Goal: Information Seeking & Learning: Check status

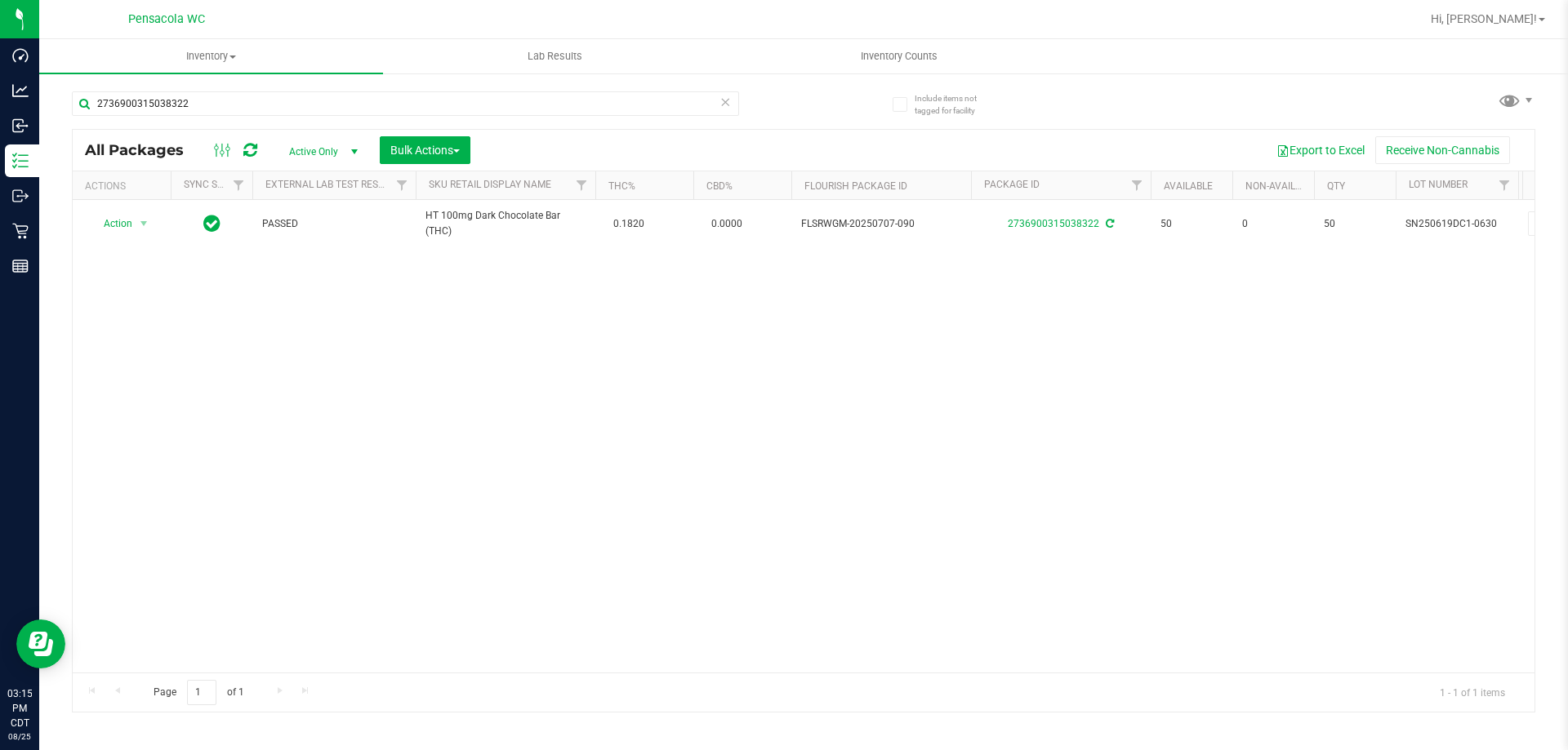
click at [1498, 27] on div "Hi, [PERSON_NAME]!" at bounding box center [1488, 19] width 127 height 28
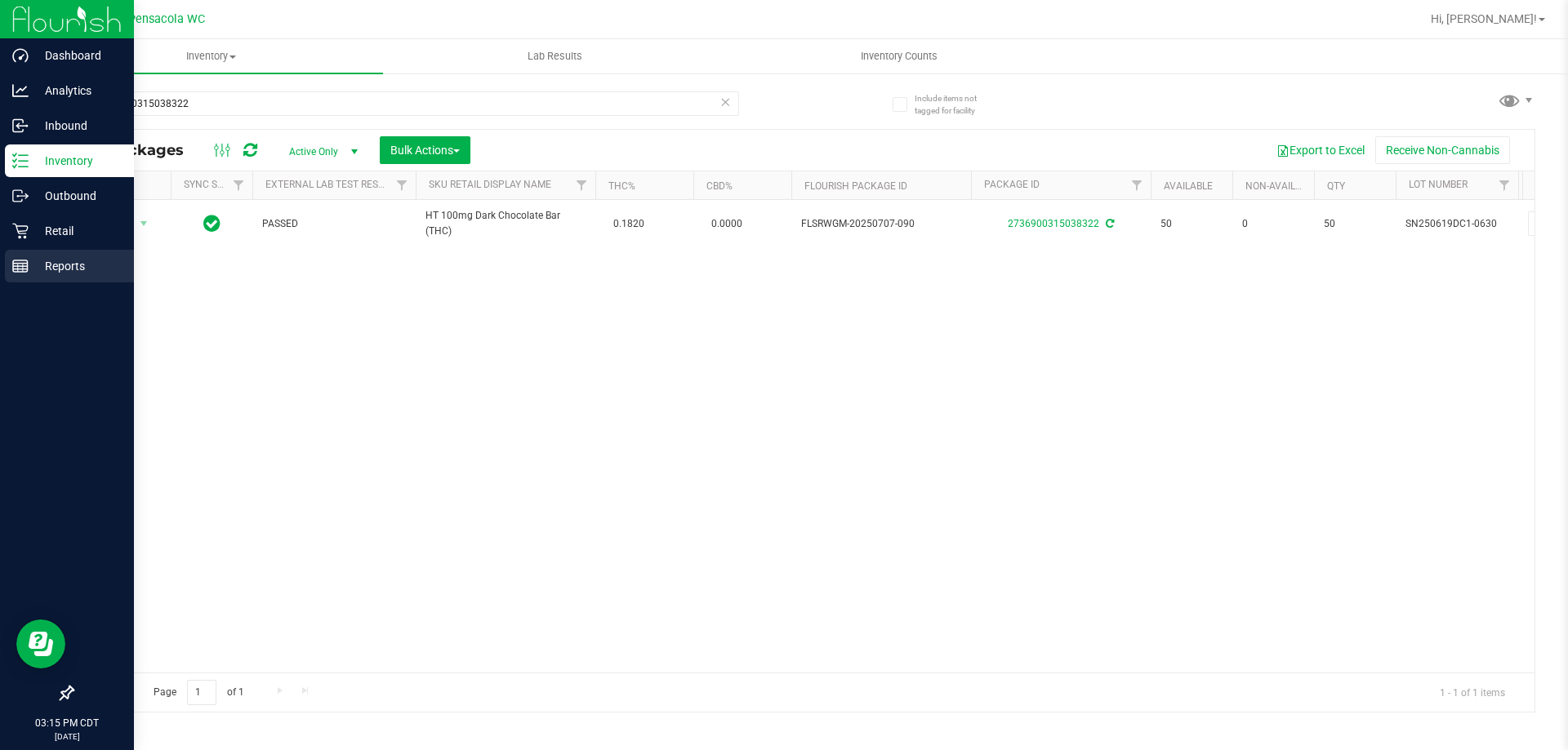
drag, startPoint x: 28, startPoint y: 284, endPoint x: 34, endPoint y: 277, distance: 9.2
click at [29, 284] on link "Reports" at bounding box center [67, 267] width 134 height 35
click at [34, 276] on div "Reports" at bounding box center [70, 266] width 129 height 33
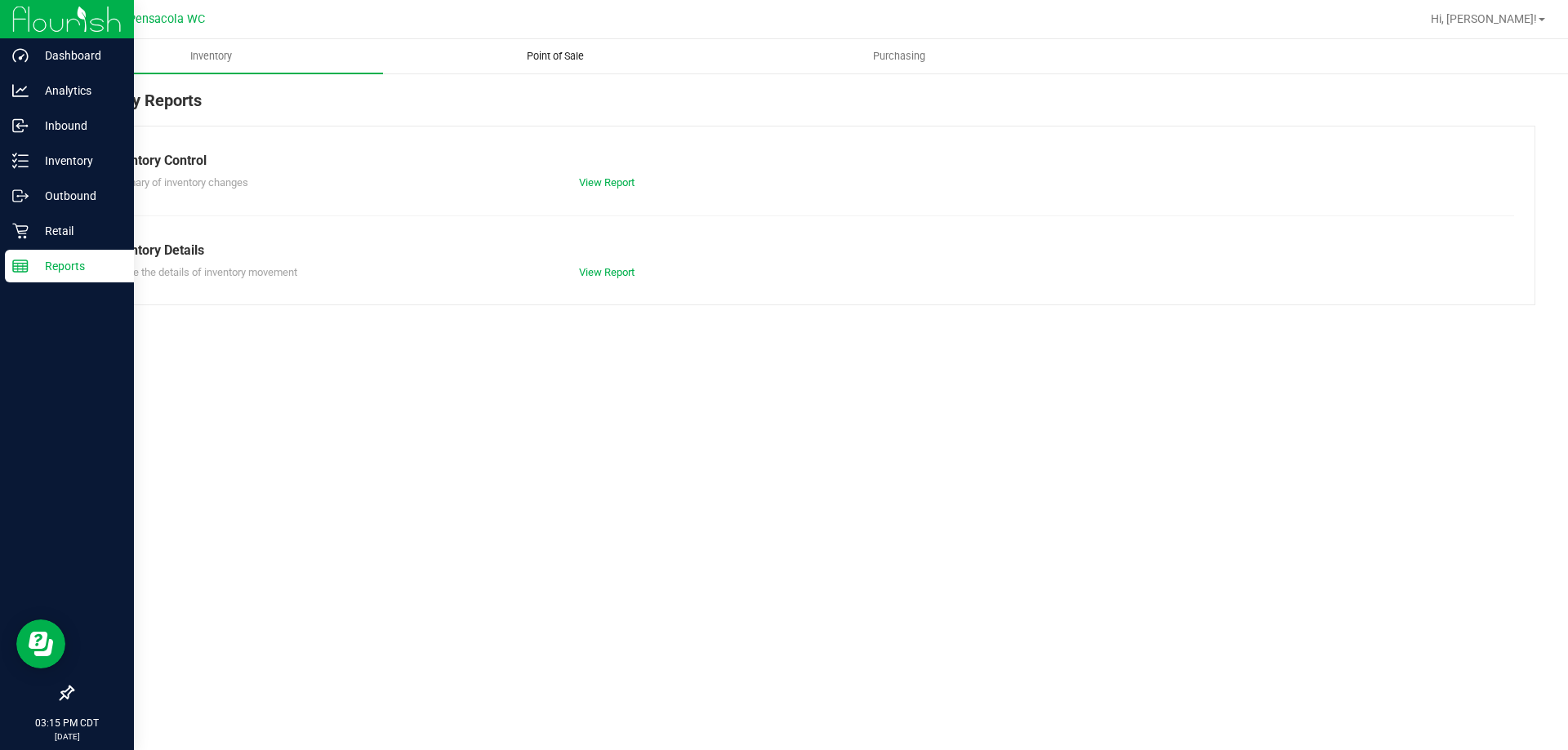
click at [564, 53] on span "Point of Sale" at bounding box center [555, 56] width 101 height 15
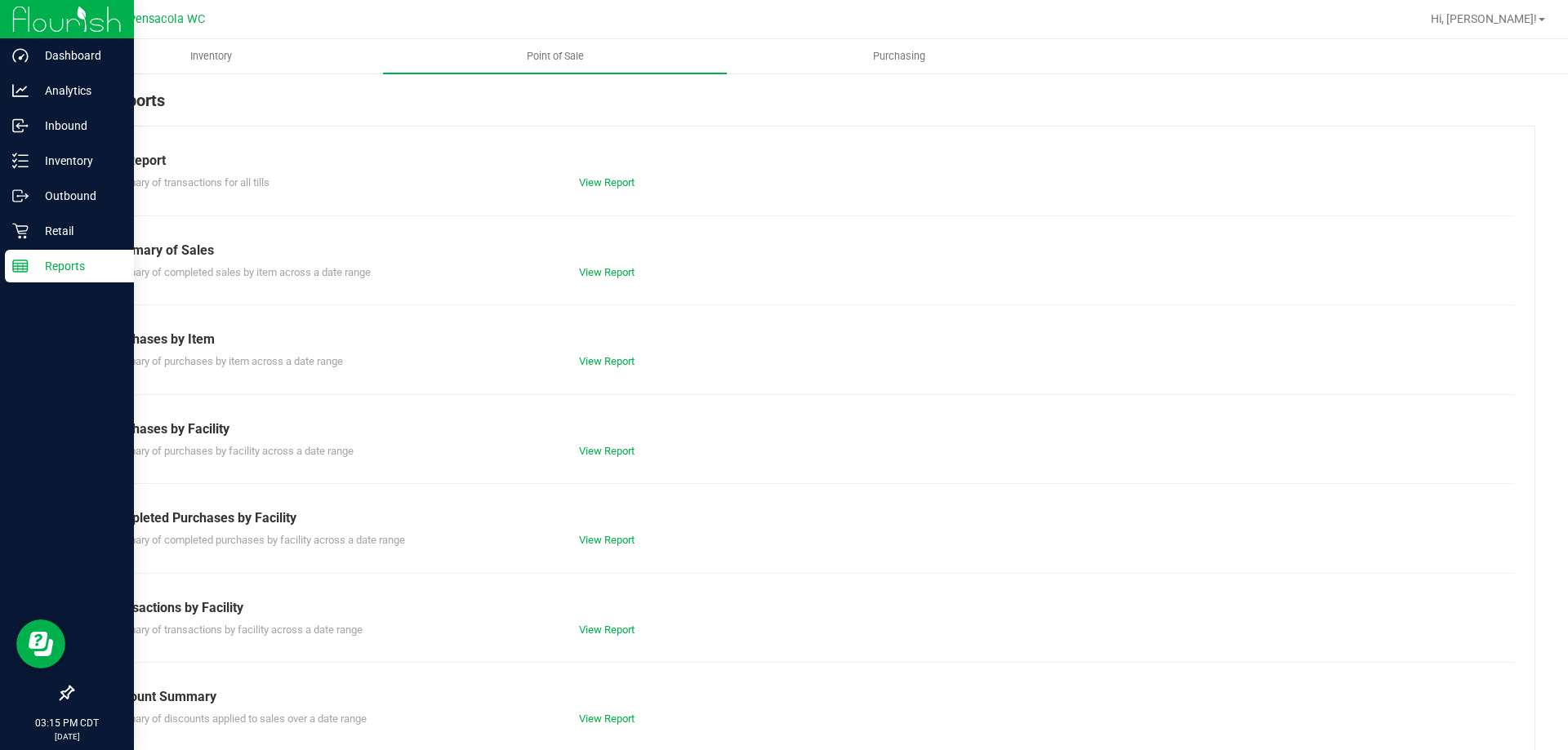
click at [618, 546] on div "View Report" at bounding box center [686, 540] width 237 height 16
drag, startPoint x: 619, startPoint y: 533, endPoint x: 622, endPoint y: 541, distance: 8.5
click at [620, 534] on div "View Report" at bounding box center [686, 540] width 237 height 16
click at [622, 541] on link "View Report" at bounding box center [607, 540] width 56 height 12
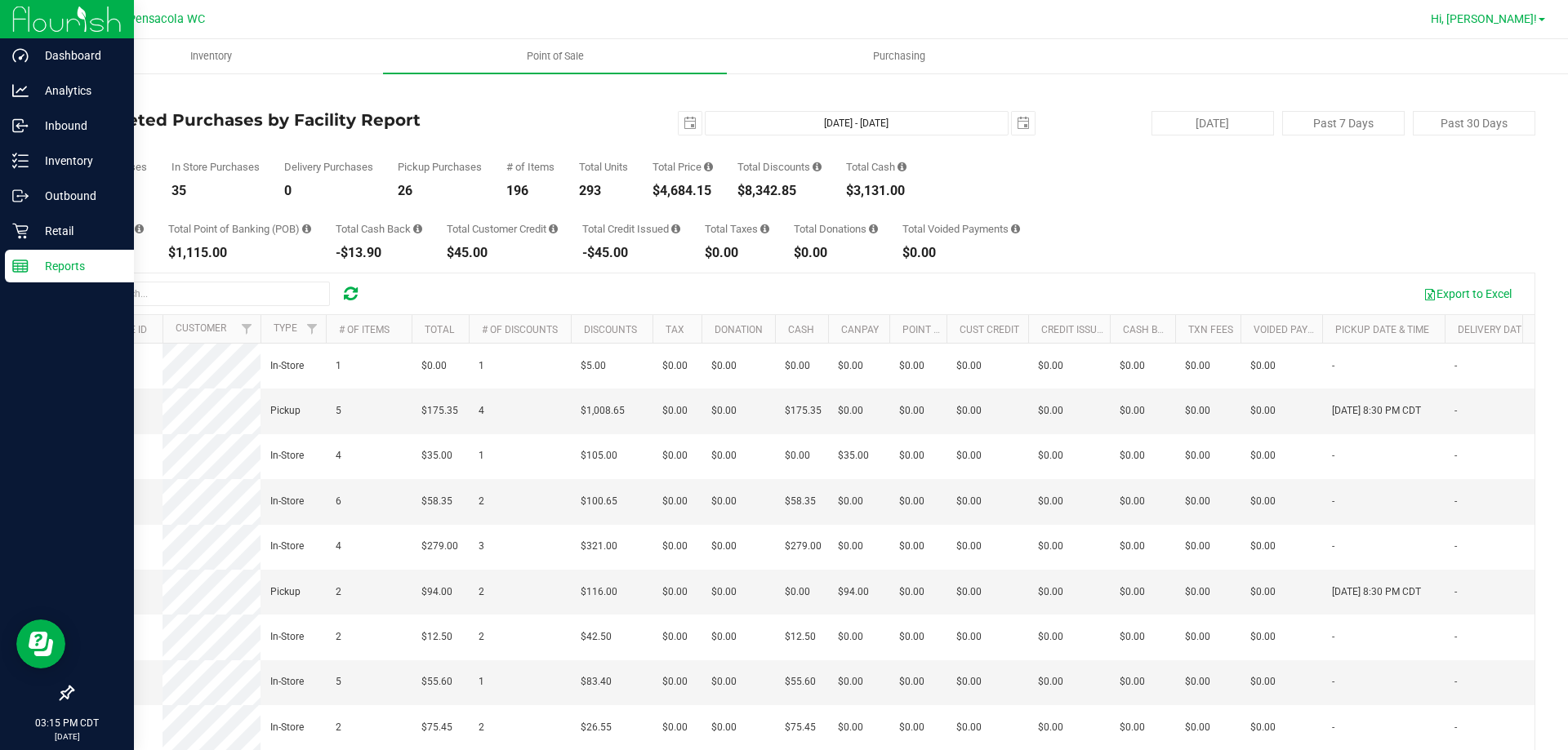
click at [1497, 13] on span "Hi, [PERSON_NAME]!" at bounding box center [1484, 18] width 107 height 13
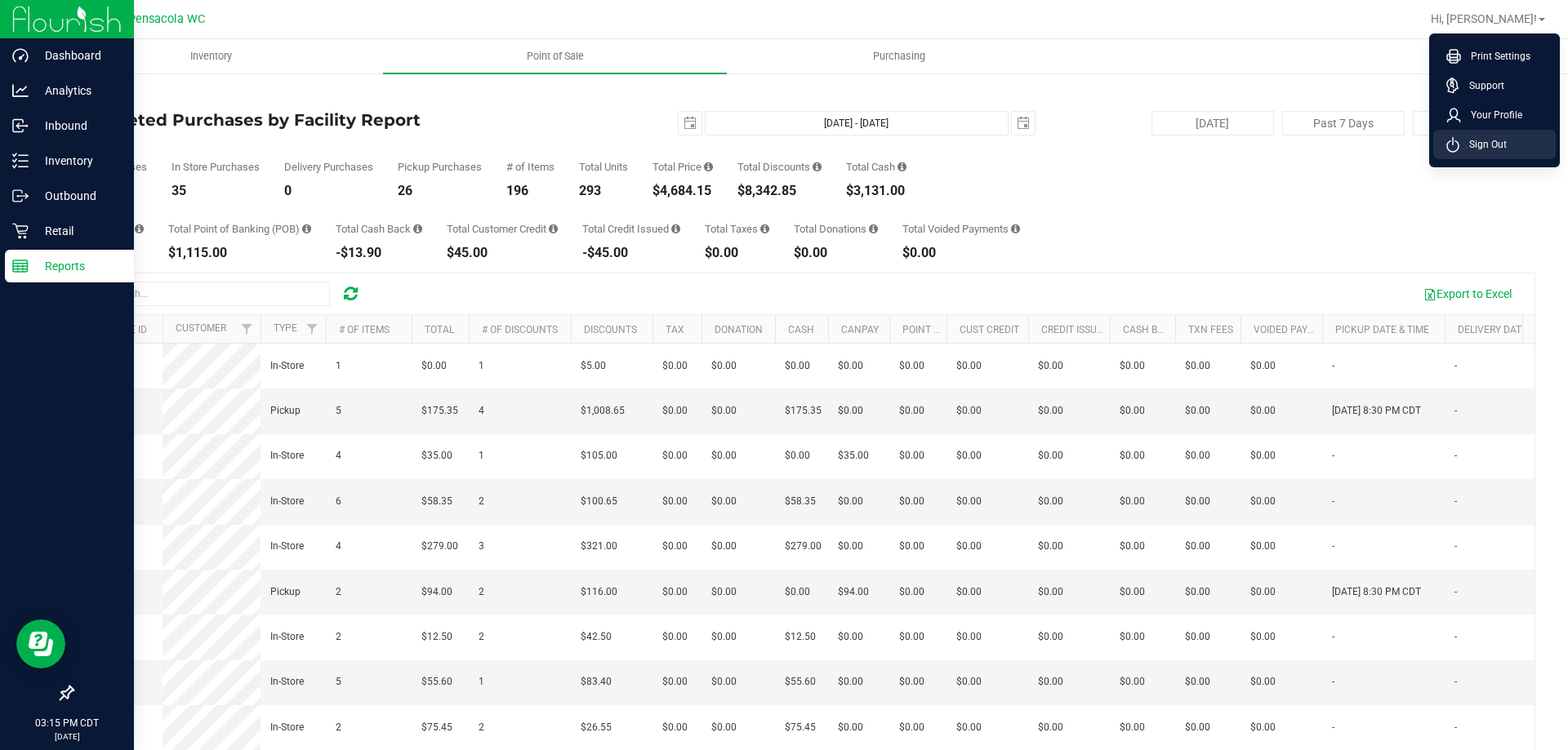
click at [1522, 151] on li "Sign Out" at bounding box center [1494, 144] width 123 height 29
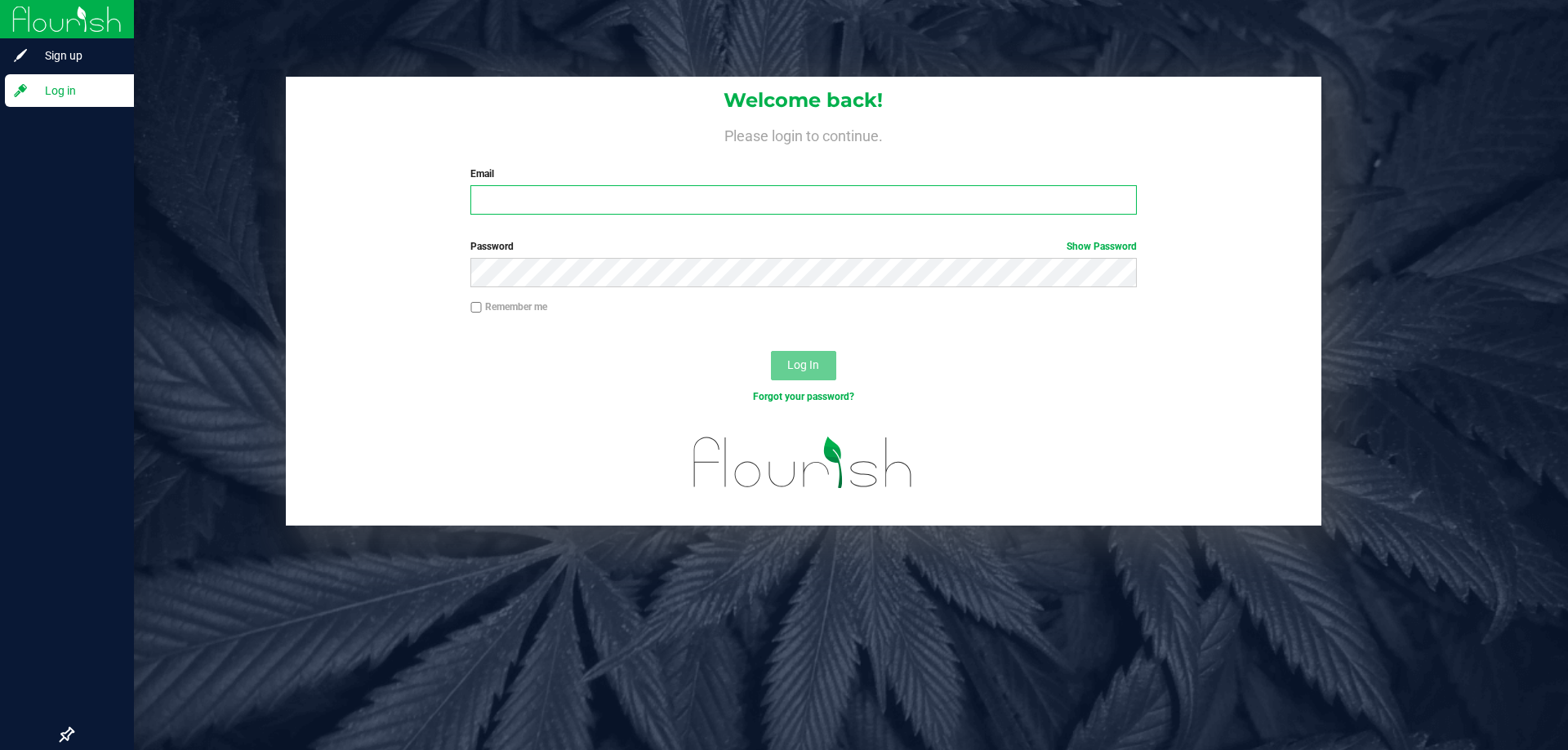
click at [912, 189] on input "Email" at bounding box center [802, 200] width 666 height 29
type input "[EMAIL_ADDRESS][DOMAIN_NAME]"
click at [771, 351] on button "Log In" at bounding box center [803, 366] width 65 height 29
